Goal: Check status: Check status

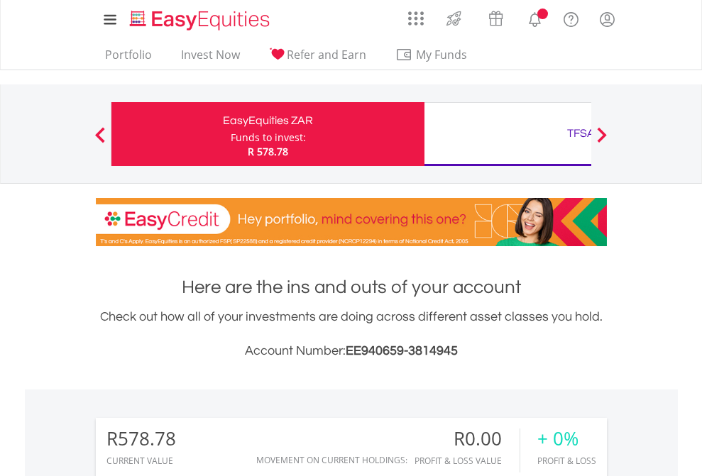
scroll to position [136, 223]
click at [231, 134] on div "Funds to invest:" at bounding box center [268, 138] width 75 height 14
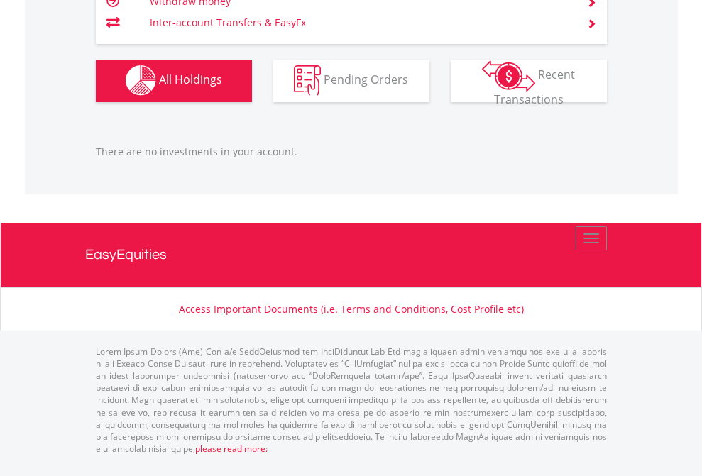
scroll to position [136, 223]
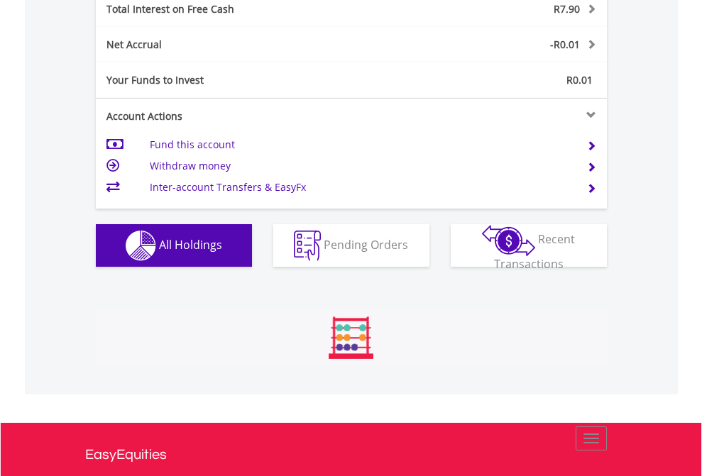
scroll to position [136, 223]
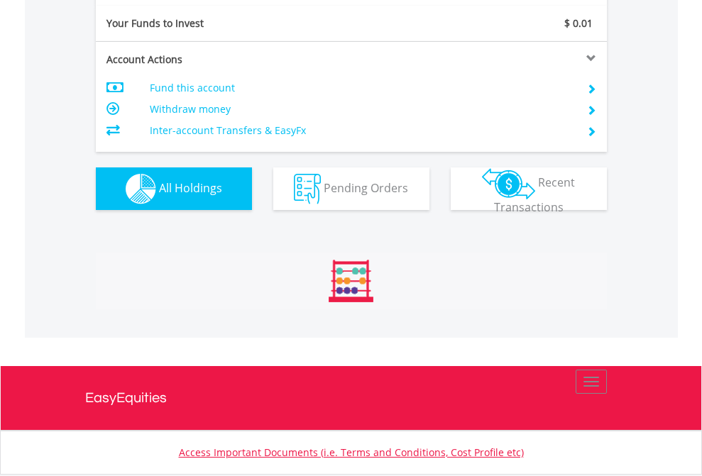
scroll to position [136, 223]
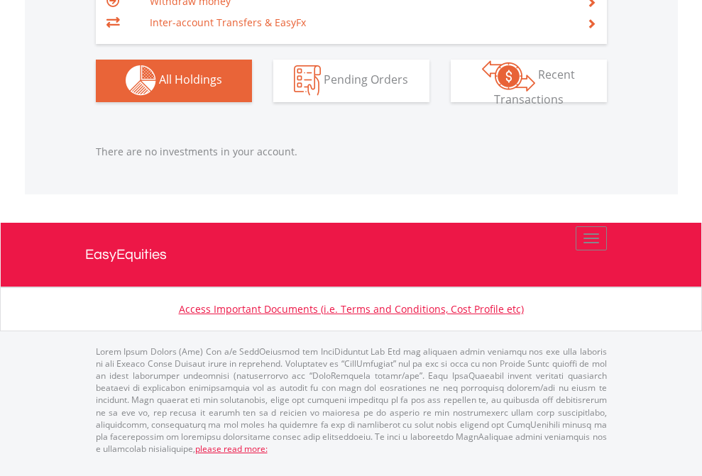
scroll to position [136, 223]
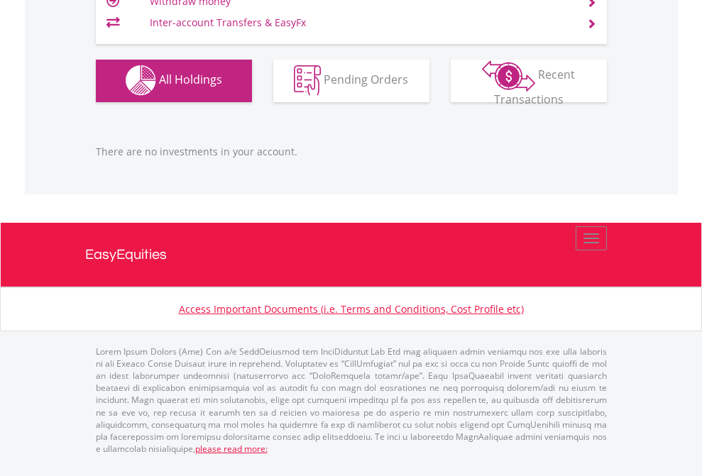
scroll to position [136, 223]
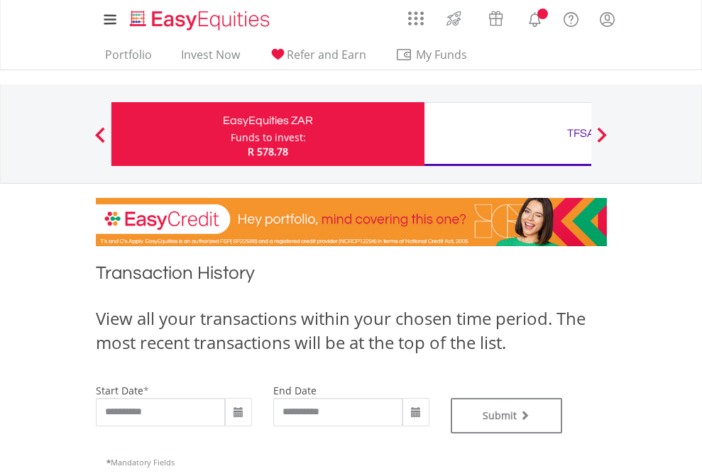
type input "**********"
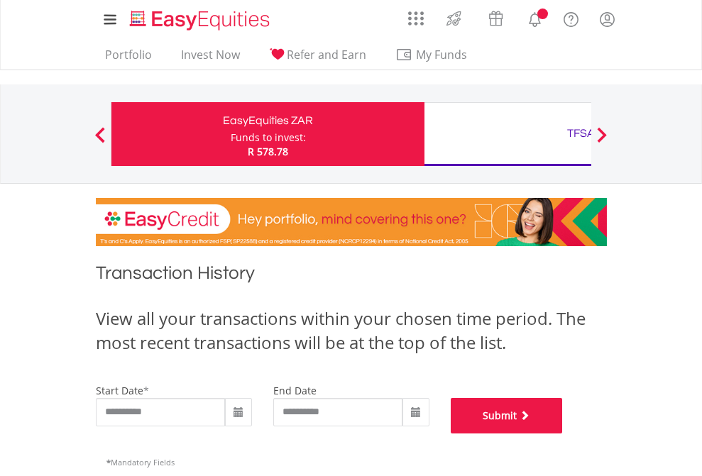
click at [563, 434] on button "Submit" at bounding box center [507, 415] width 112 height 35
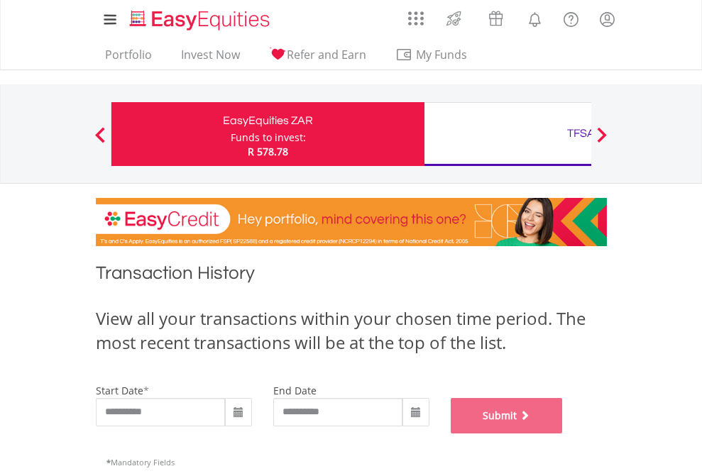
scroll to position [576, 0]
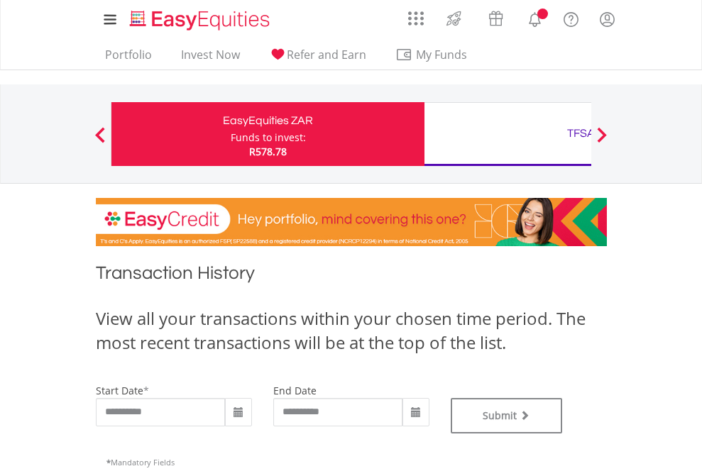
click at [508, 134] on div "TFSA" at bounding box center [581, 134] width 296 height 20
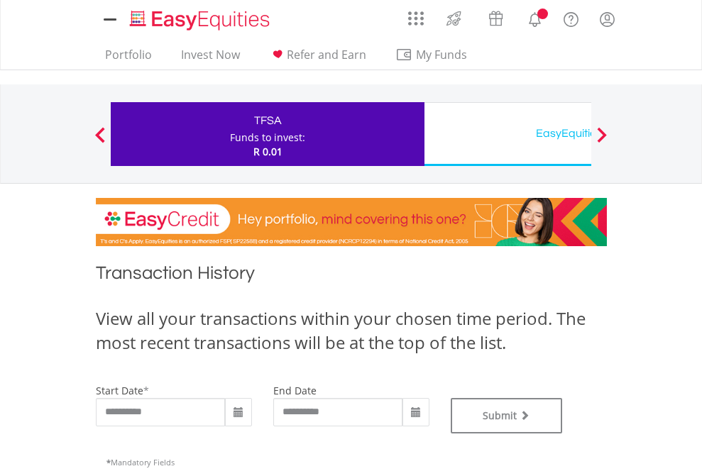
type input "**********"
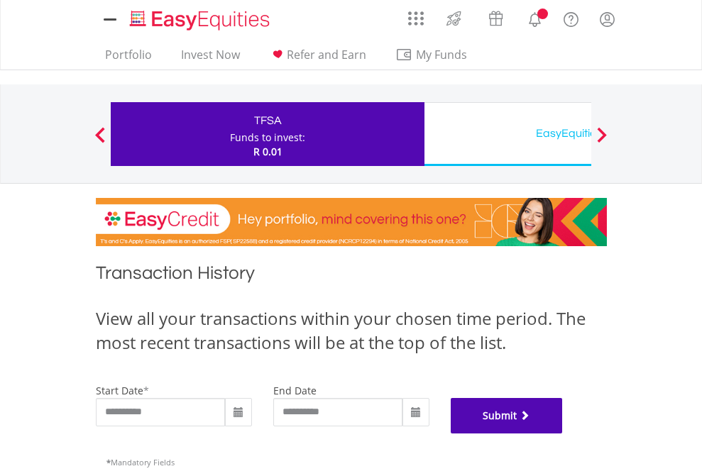
click at [563, 434] on button "Submit" at bounding box center [507, 415] width 112 height 35
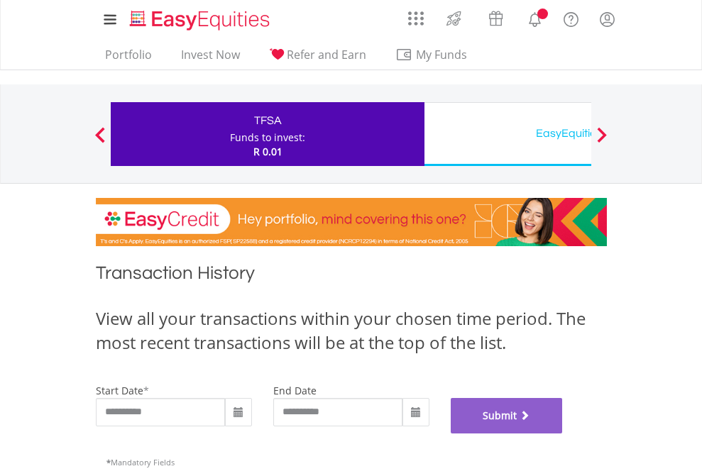
scroll to position [576, 0]
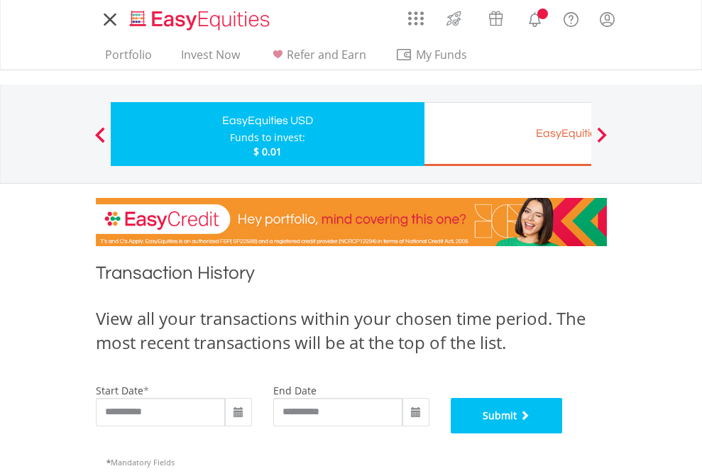
click at [563, 434] on button "Submit" at bounding box center [507, 415] width 112 height 35
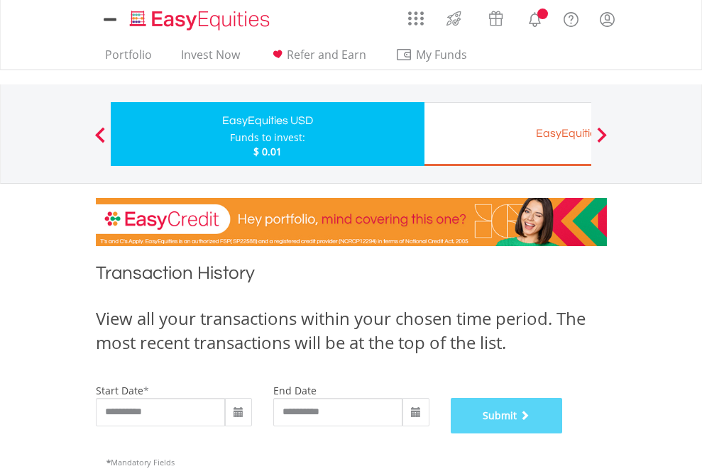
scroll to position [576, 0]
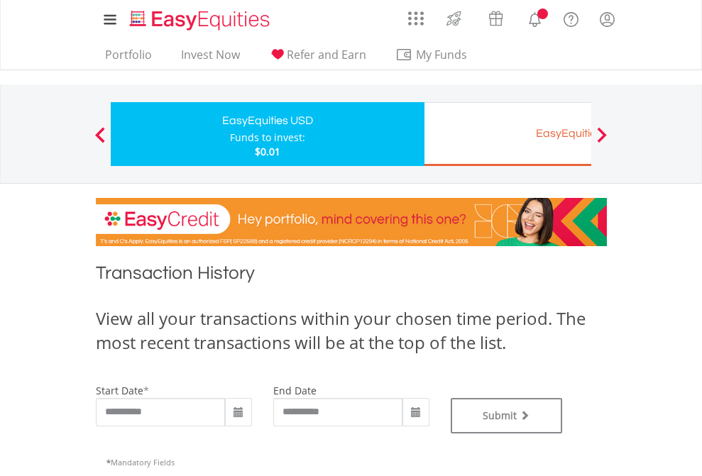
click at [508, 134] on div "EasyEquities EUR" at bounding box center [581, 134] width 296 height 20
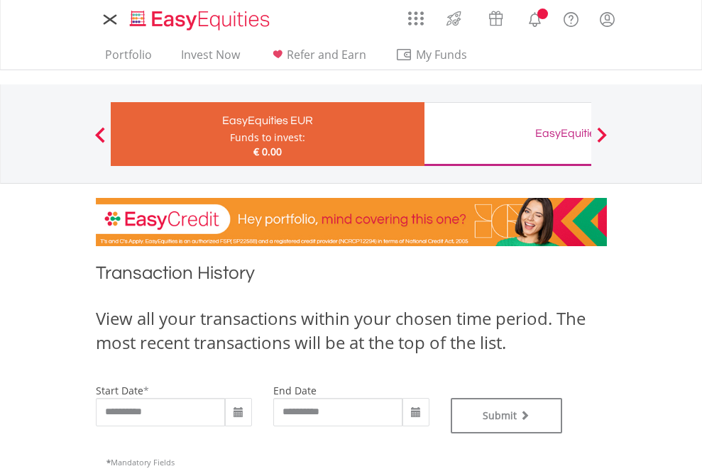
type input "**********"
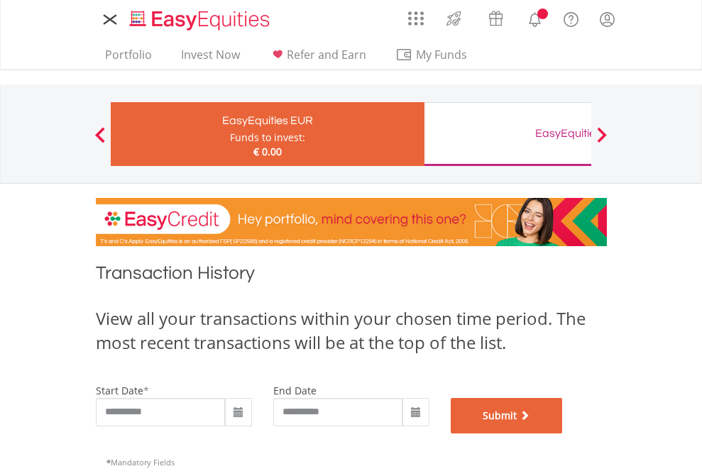
click at [563, 434] on button "Submit" at bounding box center [507, 415] width 112 height 35
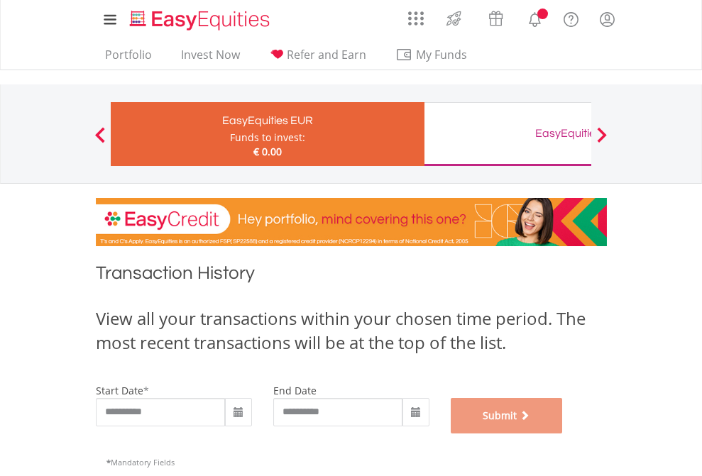
scroll to position [576, 0]
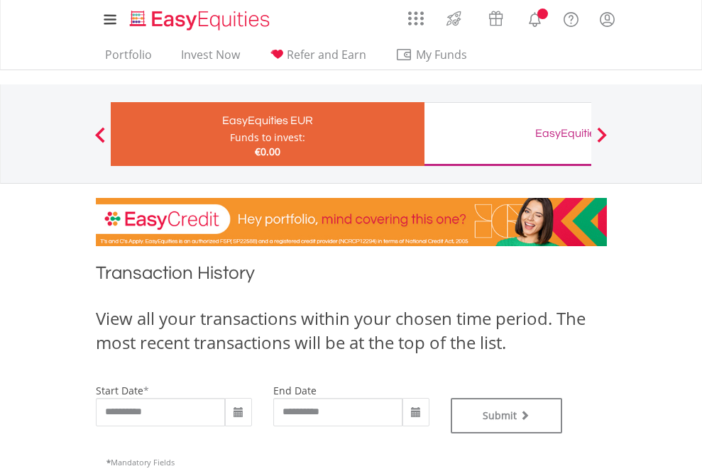
click at [508, 134] on div "EasyEquities GBP" at bounding box center [581, 134] width 296 height 20
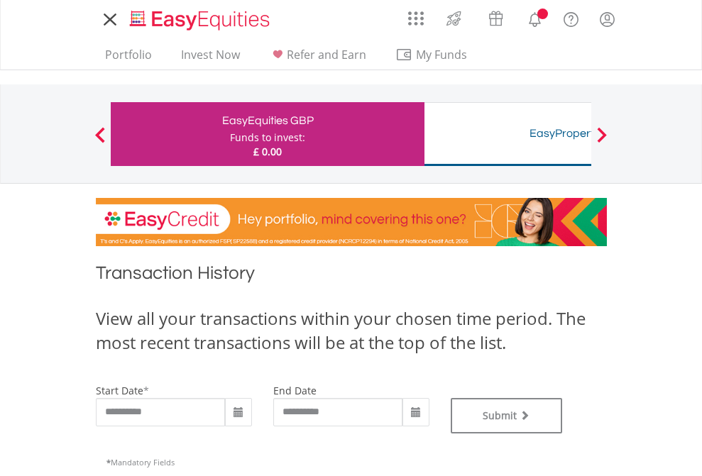
type input "**********"
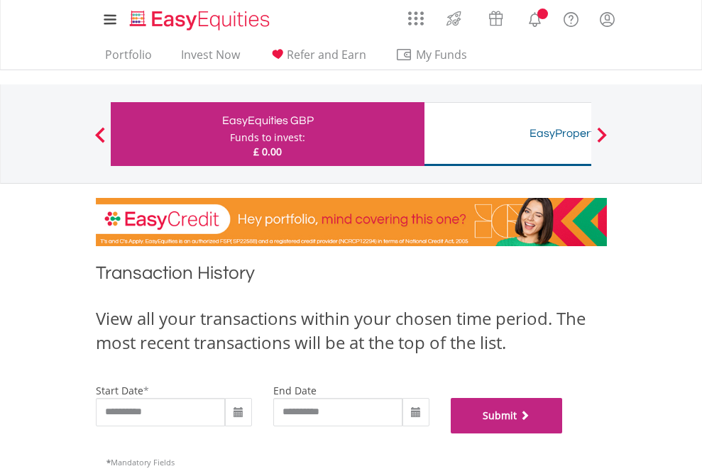
click at [563, 434] on button "Submit" at bounding box center [507, 415] width 112 height 35
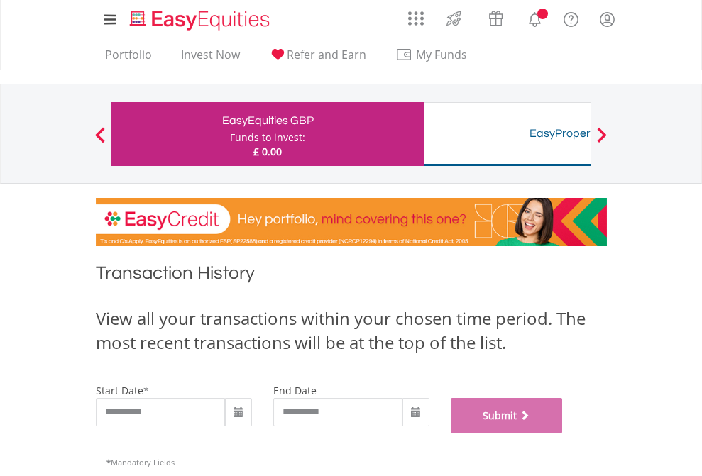
scroll to position [576, 0]
